Goal: Information Seeking & Learning: Learn about a topic

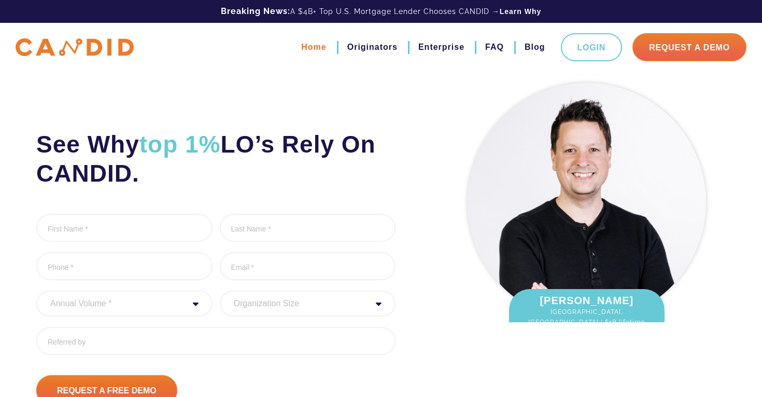
click at [313, 49] on link "Home" at bounding box center [313, 47] width 25 height 18
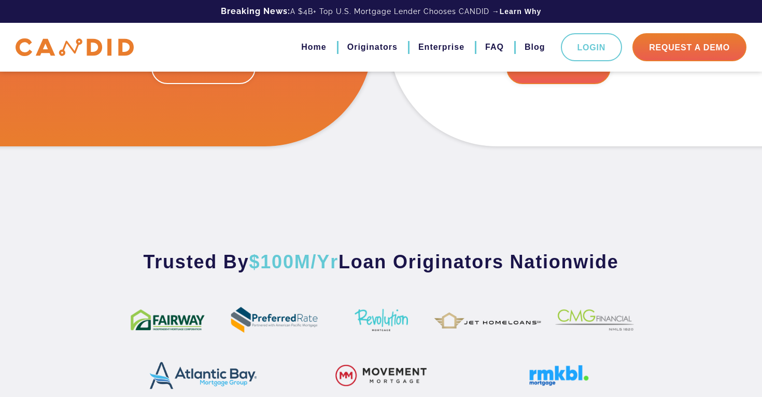
scroll to position [463, 0]
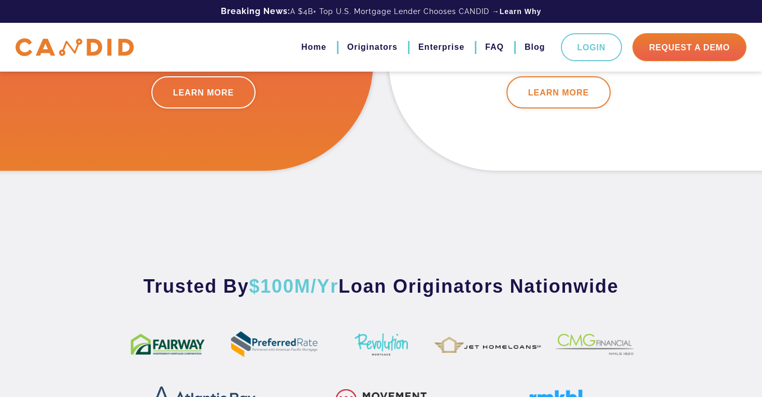
click at [580, 101] on link "LEARN MORE" at bounding box center [559, 92] width 105 height 32
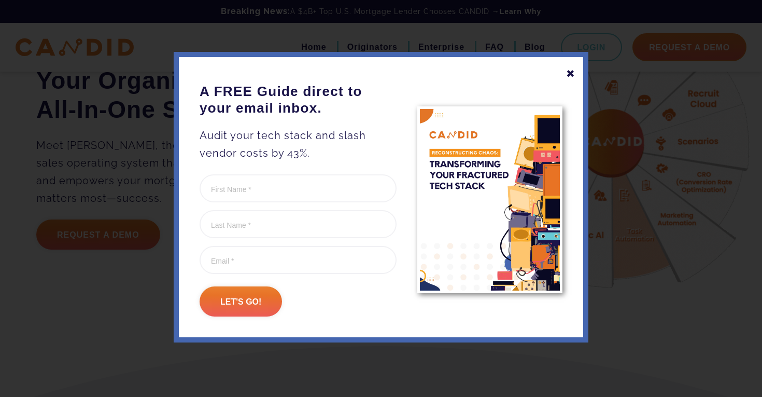
scroll to position [100, 0]
